Goal: Task Accomplishment & Management: Use online tool/utility

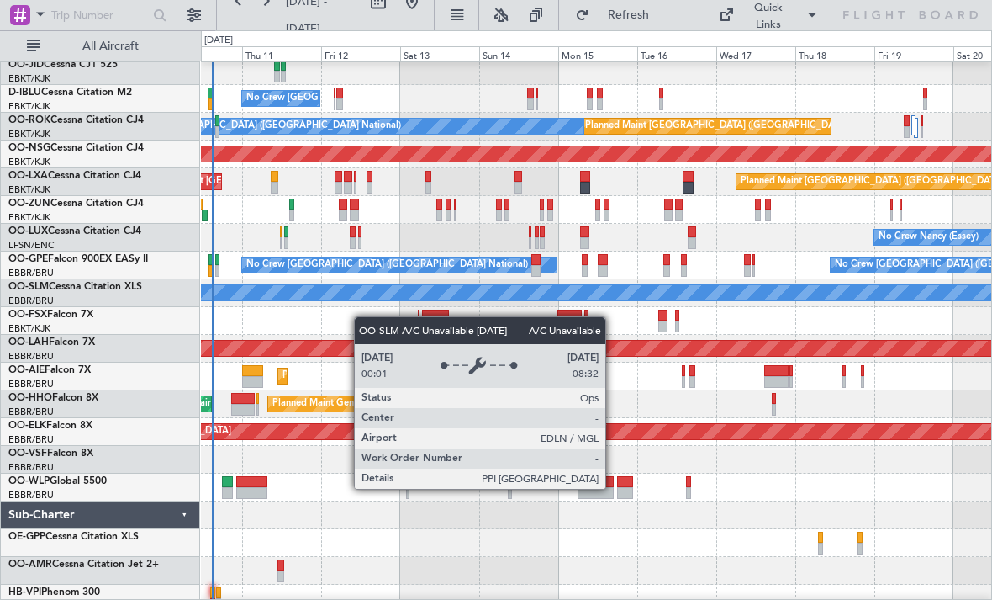
scroll to position [32, 0]
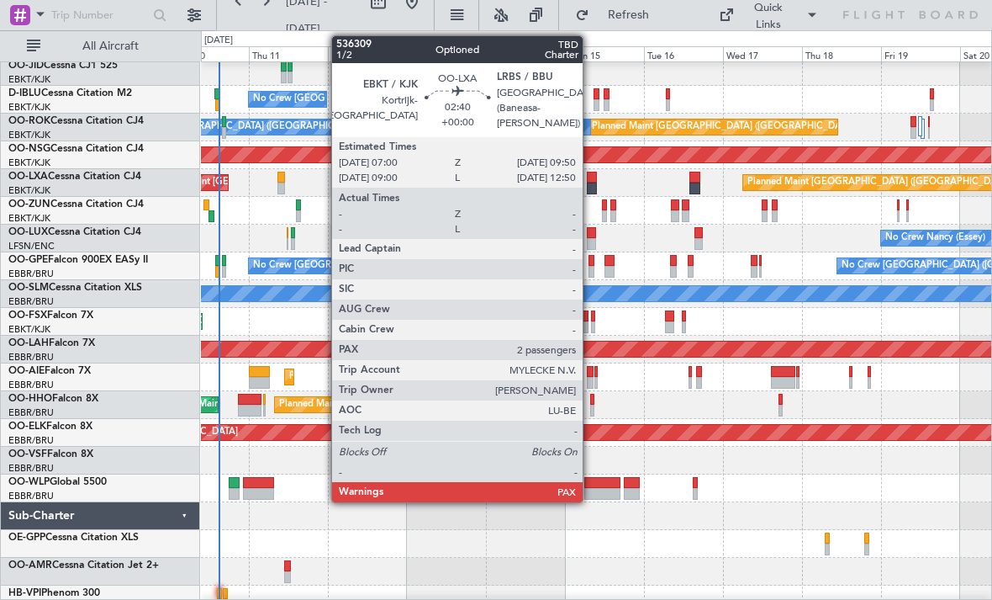
click at [590, 186] on div at bounding box center [592, 189] width 10 height 12
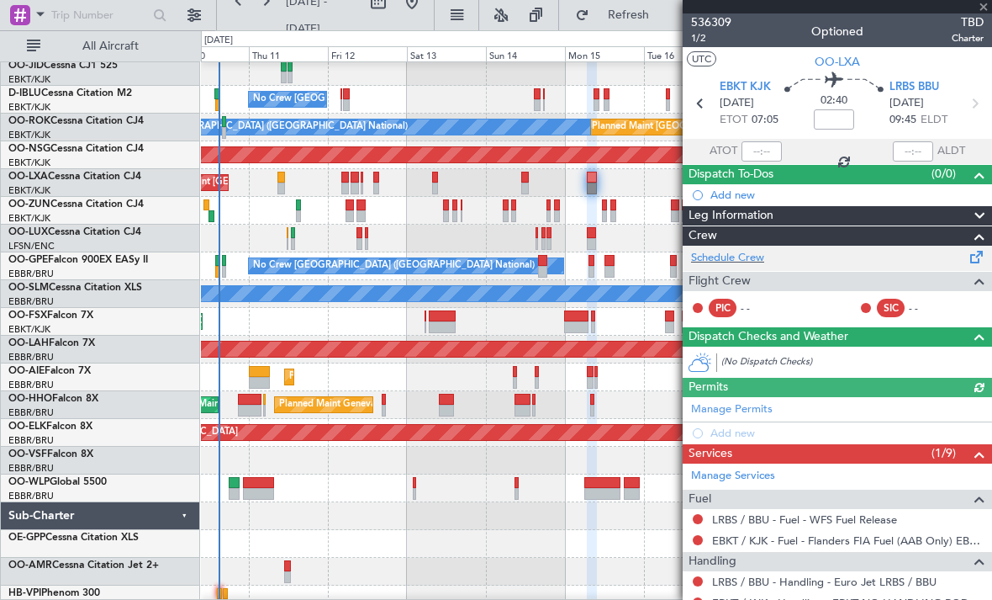
click at [768, 252] on div "Schedule Crew" at bounding box center [838, 258] width 310 height 25
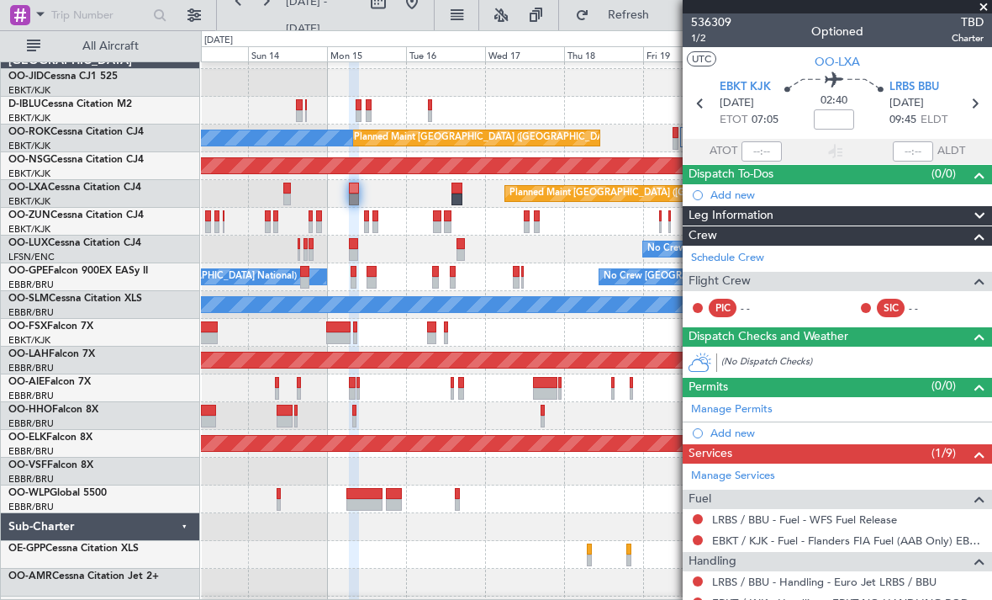
scroll to position [16, 0]
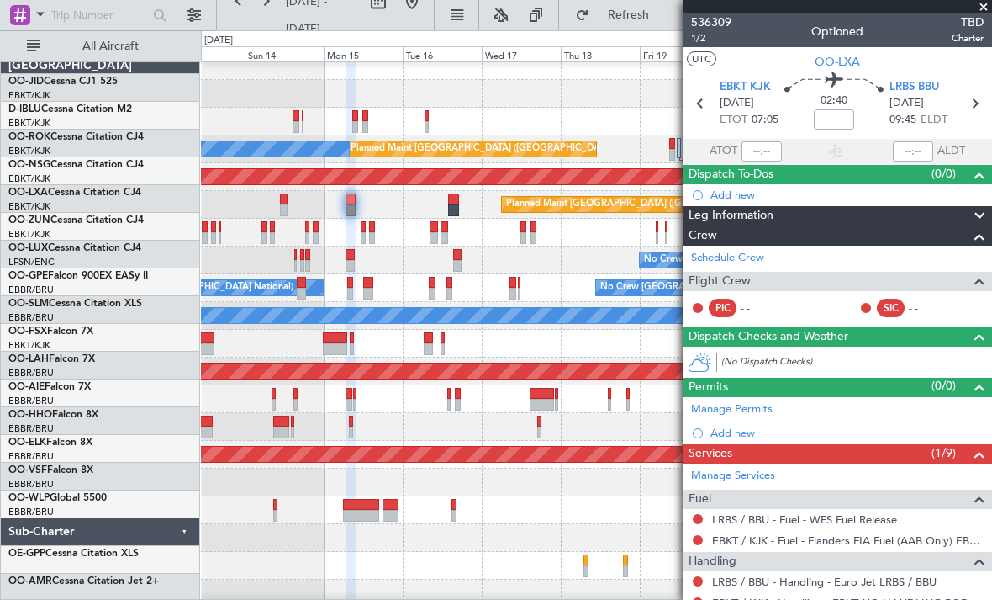
click at [367, 441] on div "Planned Maint Geneva (Cointrin)" at bounding box center [596, 427] width 791 height 28
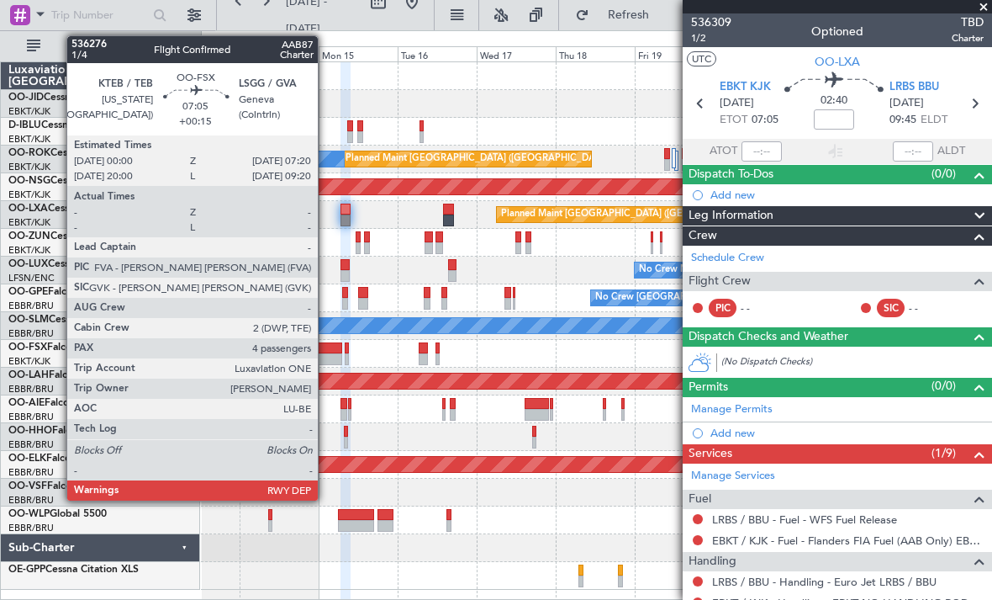
click at [326, 356] on div at bounding box center [330, 359] width 24 height 12
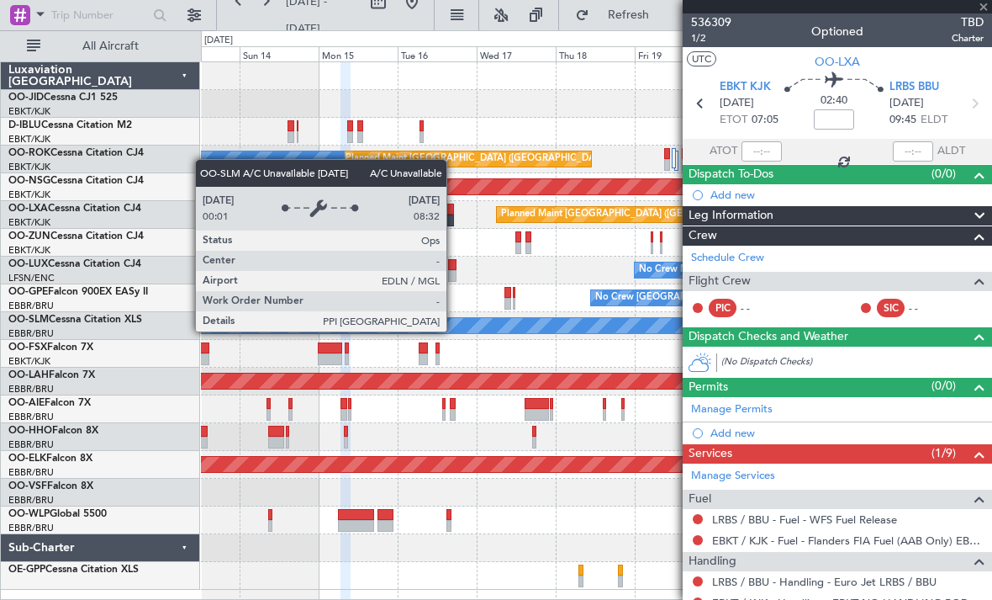
type input "+00:15"
type input "4"
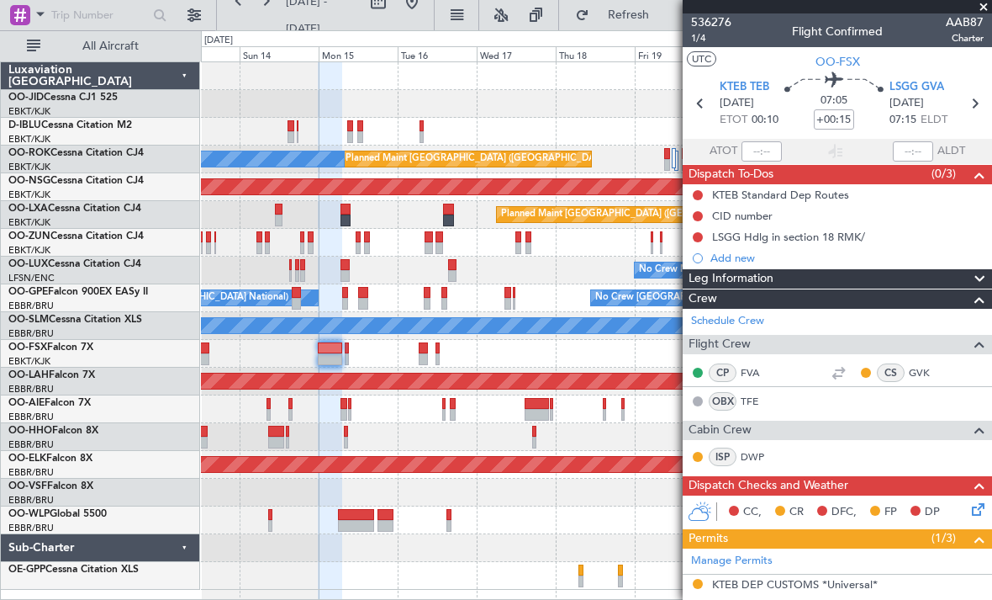
click at [988, 2] on span at bounding box center [984, 7] width 17 height 15
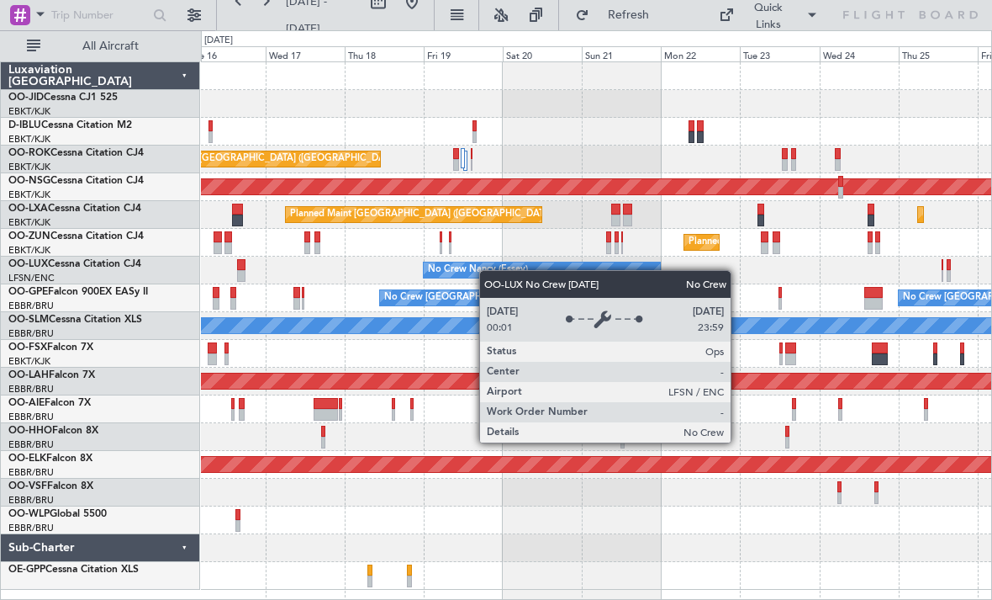
click at [459, 274] on div "A/C Unavailable [GEOGRAPHIC_DATA] ([GEOGRAPHIC_DATA] National) A/C Unavailable …" at bounding box center [596, 325] width 791 height 527
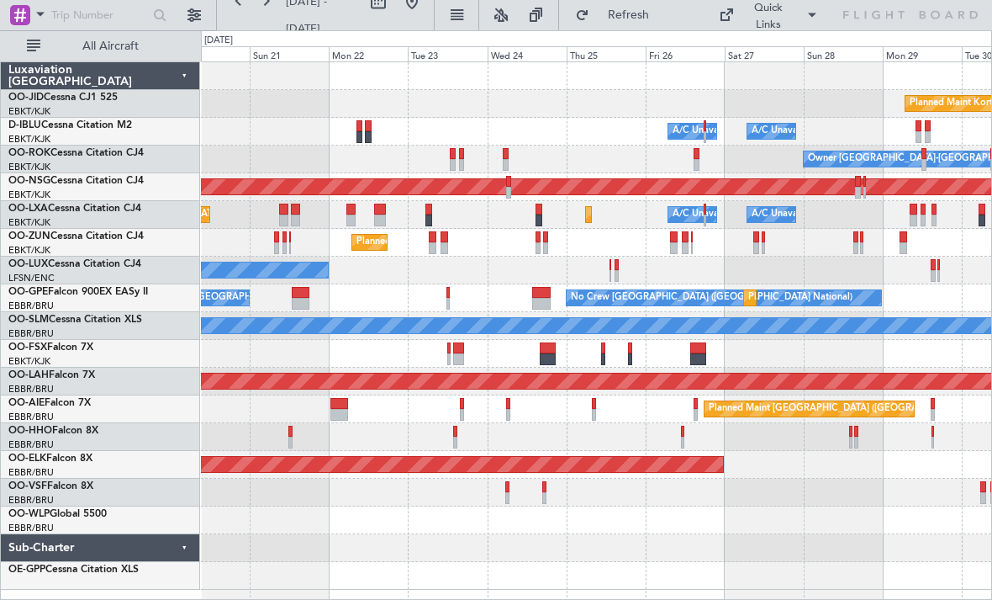
click at [470, 227] on div "Planned Maint Kortrijk-[GEOGRAPHIC_DATA] A/C Unavailable [GEOGRAPHIC_DATA] ([GE…" at bounding box center [596, 325] width 791 height 527
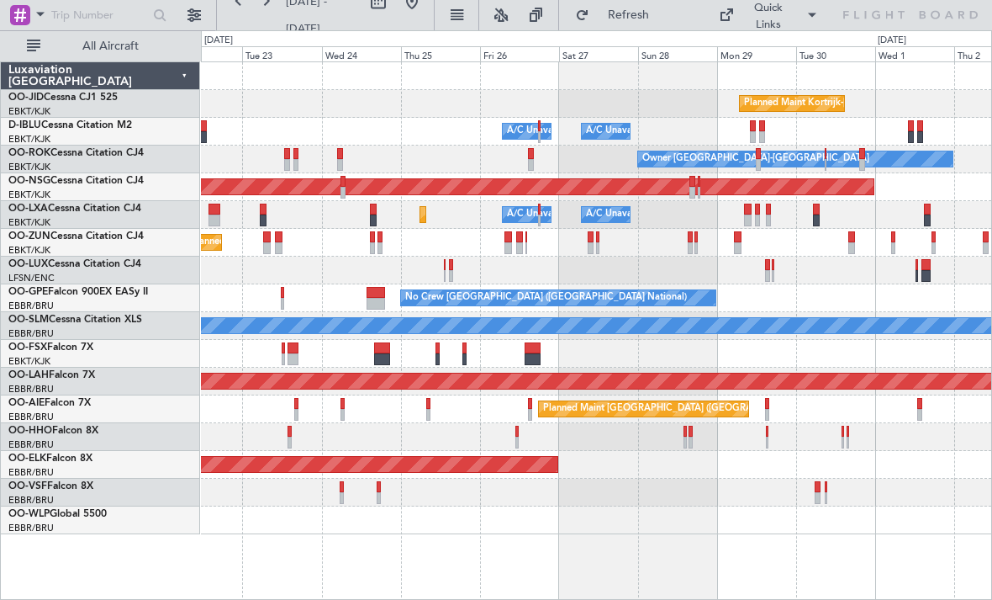
click at [690, 275] on div "No Crew Nancy (Essey)" at bounding box center [596, 271] width 791 height 28
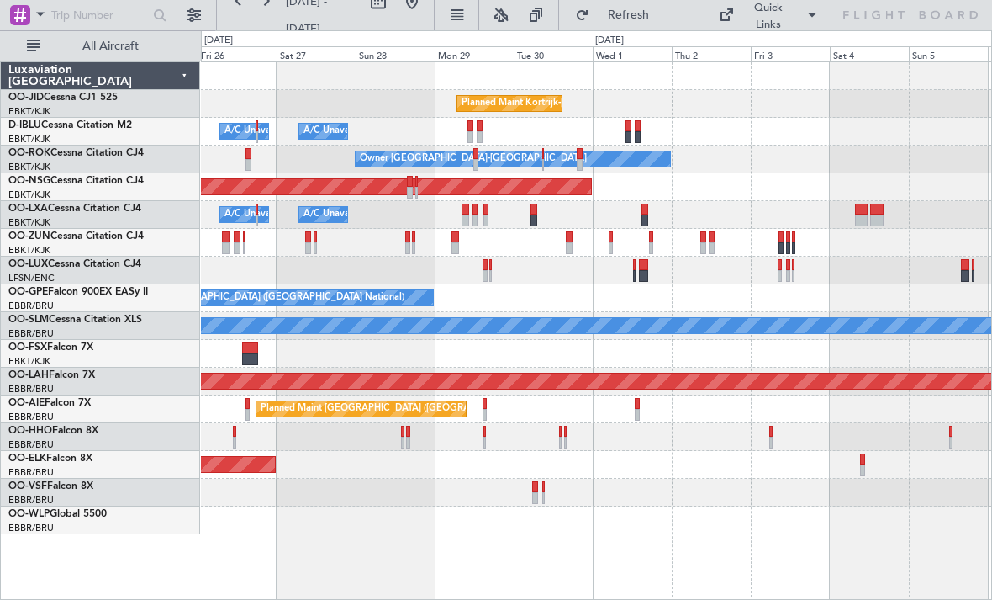
click at [585, 251] on div "Planned Maint Kortrijk-[GEOGRAPHIC_DATA] A/C Unavailable [GEOGRAPHIC_DATA] ([GE…" at bounding box center [596, 298] width 791 height 472
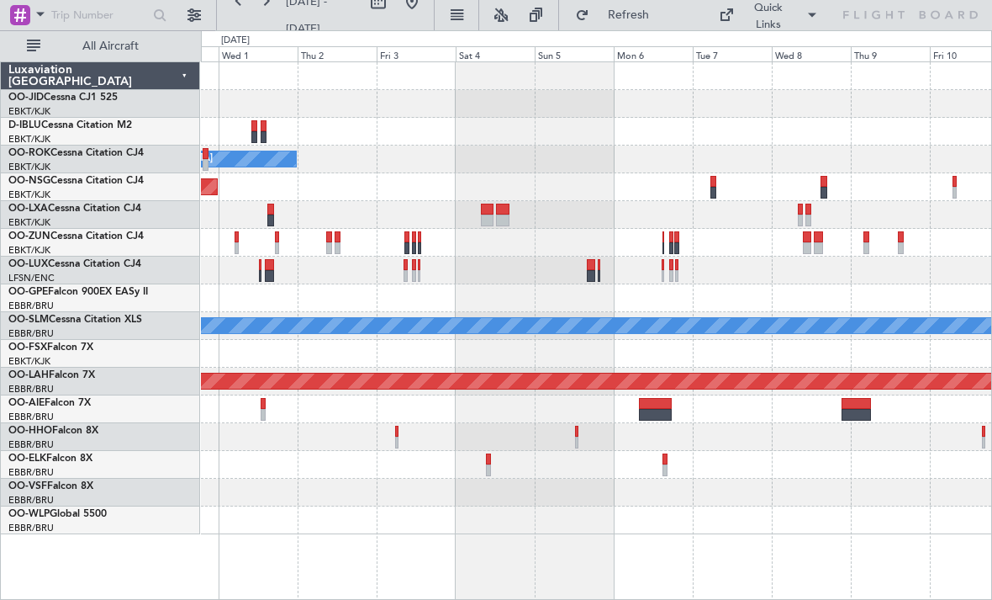
click at [489, 255] on div "Planned Maint Kortrijk-[GEOGRAPHIC_DATA] Owner [GEOGRAPHIC_DATA]-[GEOGRAPHIC_DA…" at bounding box center [596, 298] width 791 height 472
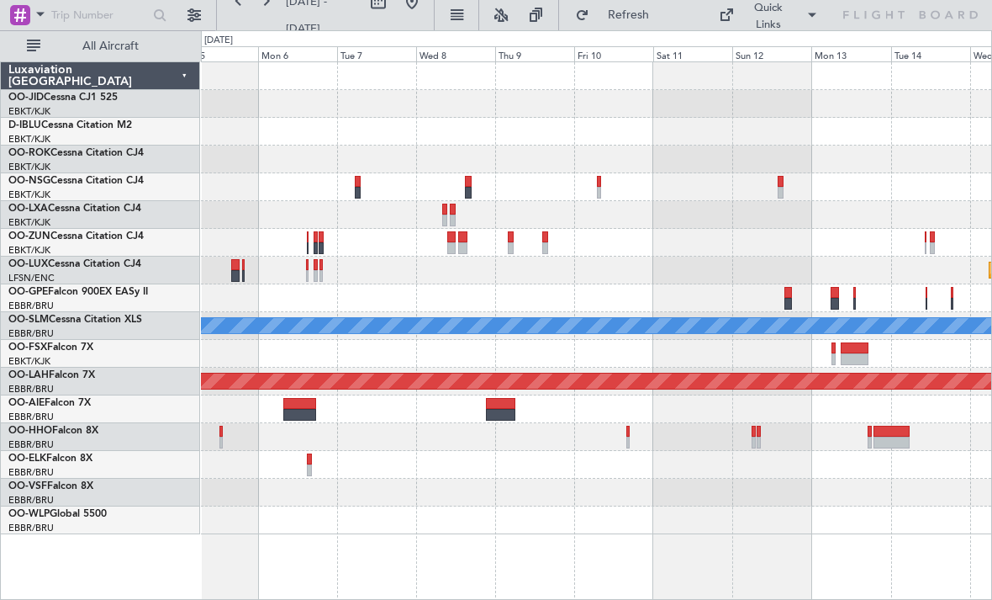
click at [474, 314] on div "Planned Maint [GEOGRAPHIC_DATA] ([GEOGRAPHIC_DATA] National) A/C Unavailable [G…" at bounding box center [596, 298] width 791 height 472
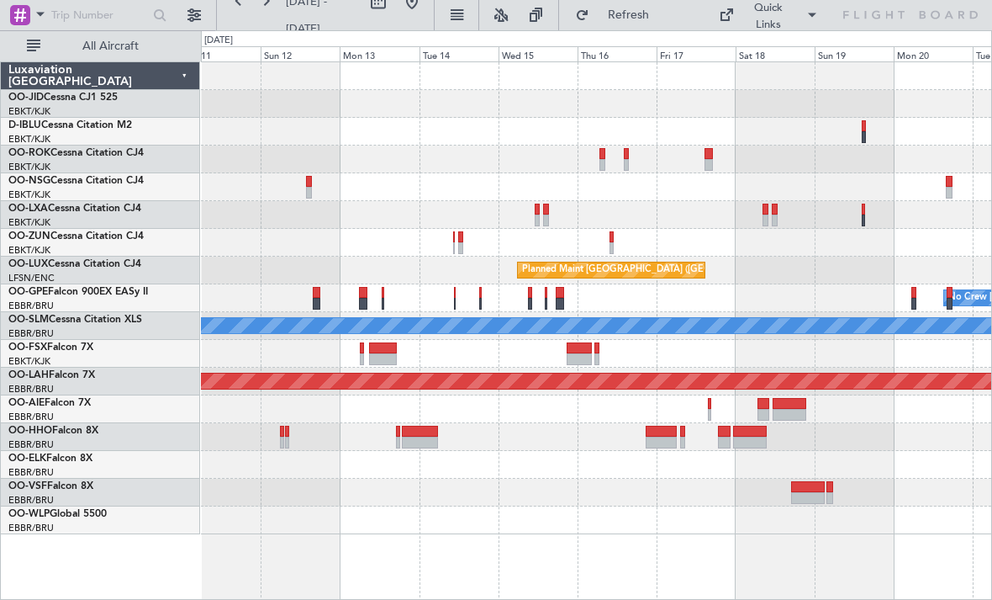
click at [161, 278] on div "Planned Maint [GEOGRAPHIC_DATA] ([GEOGRAPHIC_DATA] National) No Crew [GEOGRAPHI…" at bounding box center [496, 314] width 992 height 569
